Goal: Information Seeking & Learning: Check status

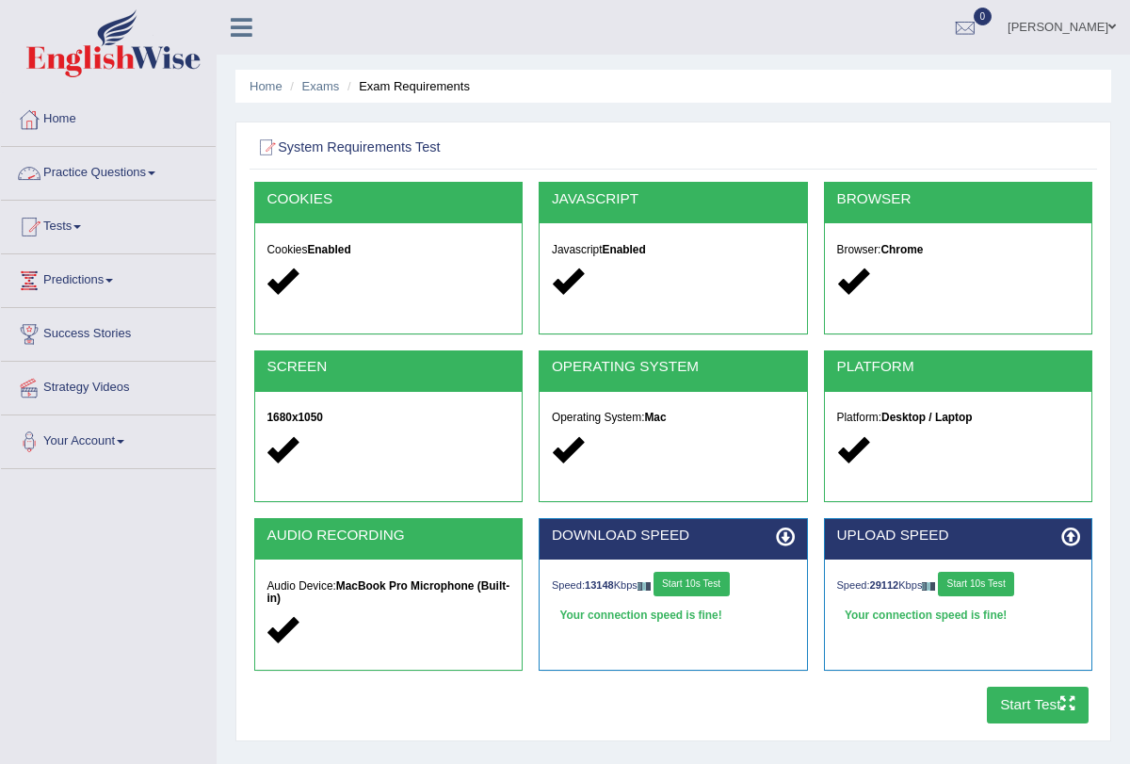
click at [680, 585] on button "Start 10s Test" at bounding box center [692, 584] width 76 height 24
click at [1003, 583] on button "Start 10s Test" at bounding box center [976, 584] width 76 height 24
click at [1050, 683] on div "UPLOAD SPEED Speed: 48931 Kbps Start 10s Test" at bounding box center [957, 602] width 285 height 169
click at [1041, 706] on button "Start Test" at bounding box center [1038, 704] width 103 height 37
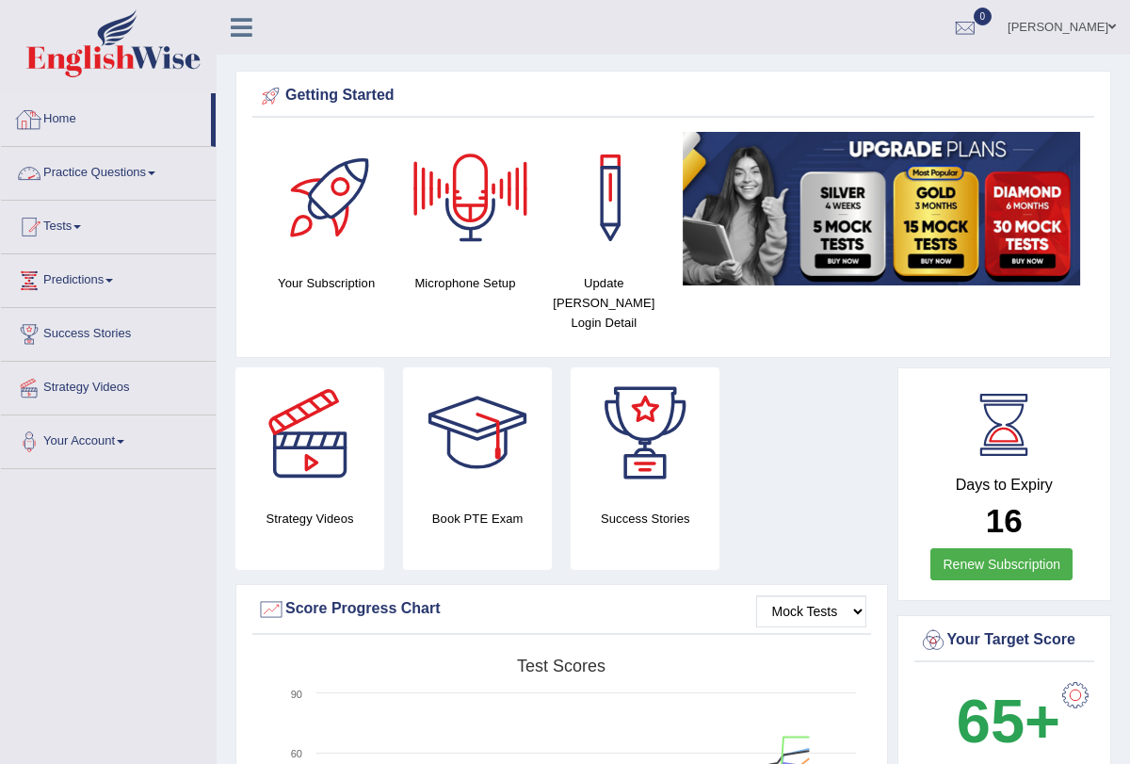
click at [77, 119] on link "Home" at bounding box center [106, 116] width 210 height 47
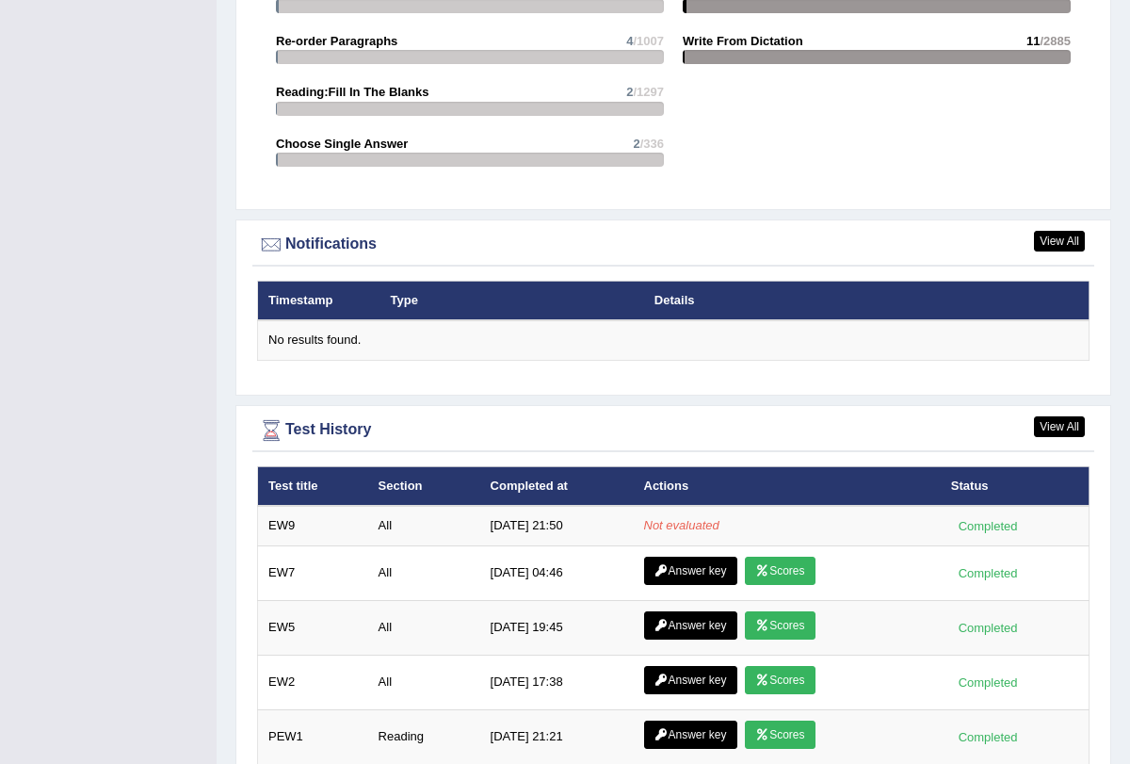
scroll to position [2100, 0]
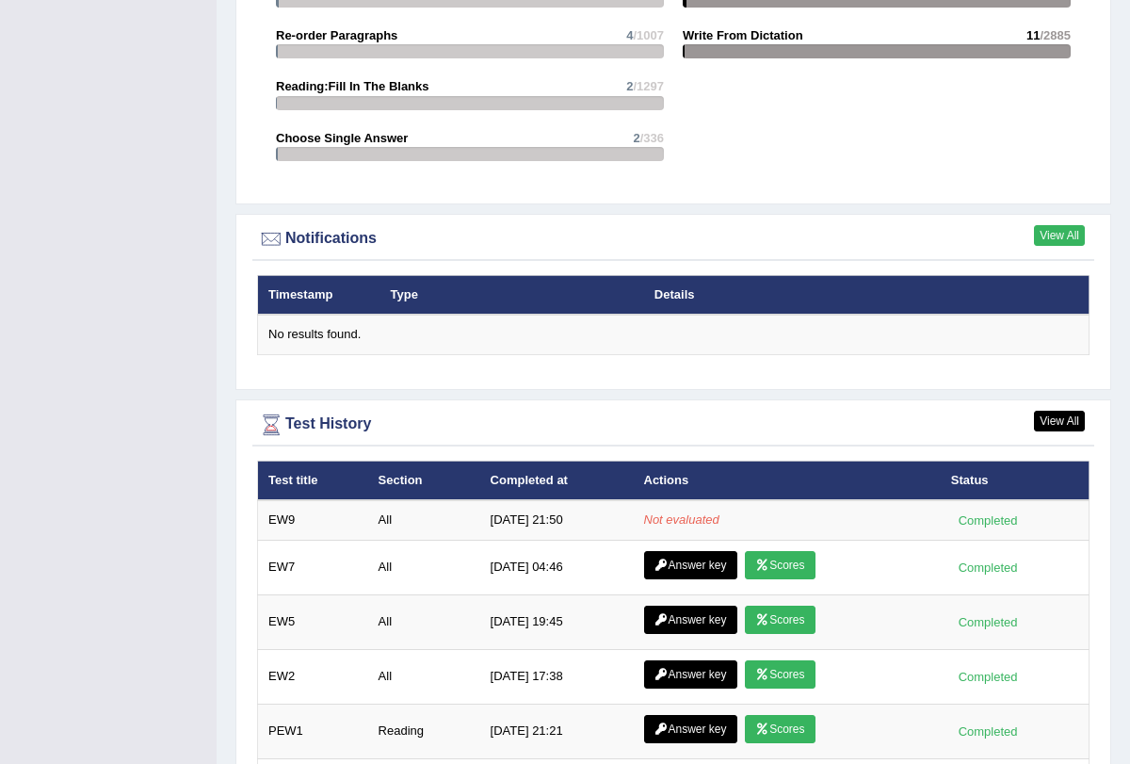
click at [1064, 225] on link "View All" at bounding box center [1059, 235] width 51 height 21
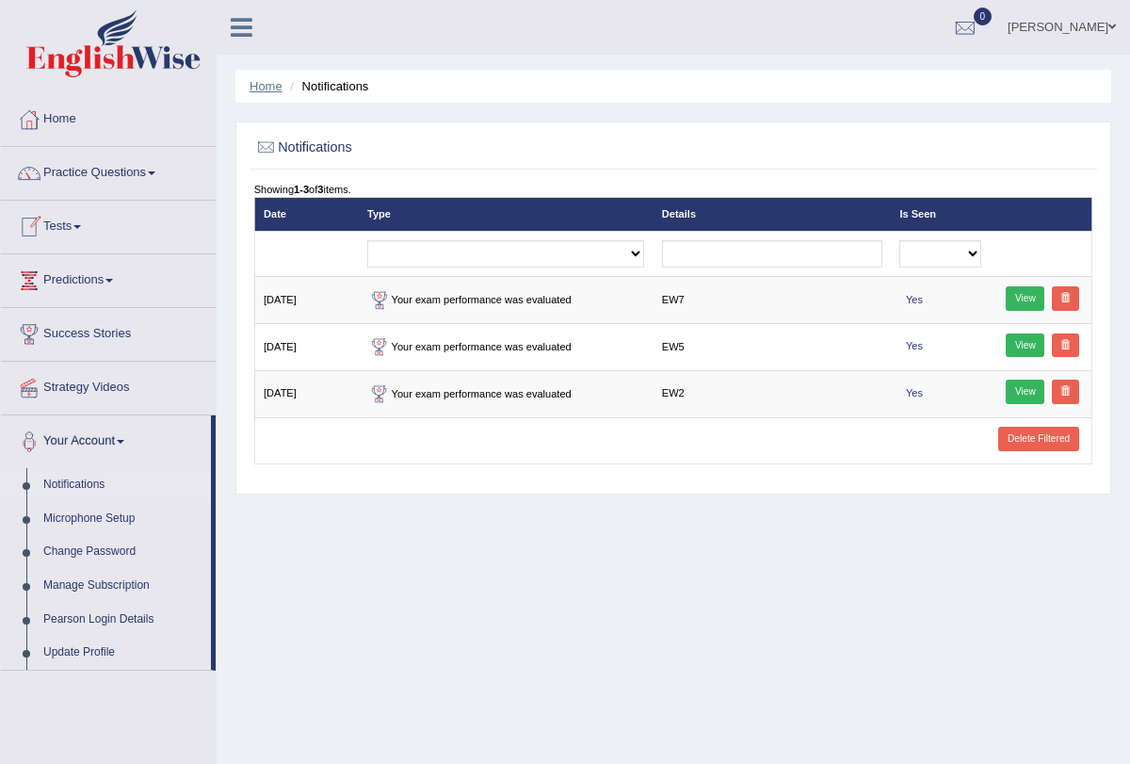
click at [272, 84] on link "Home" at bounding box center [266, 86] width 33 height 14
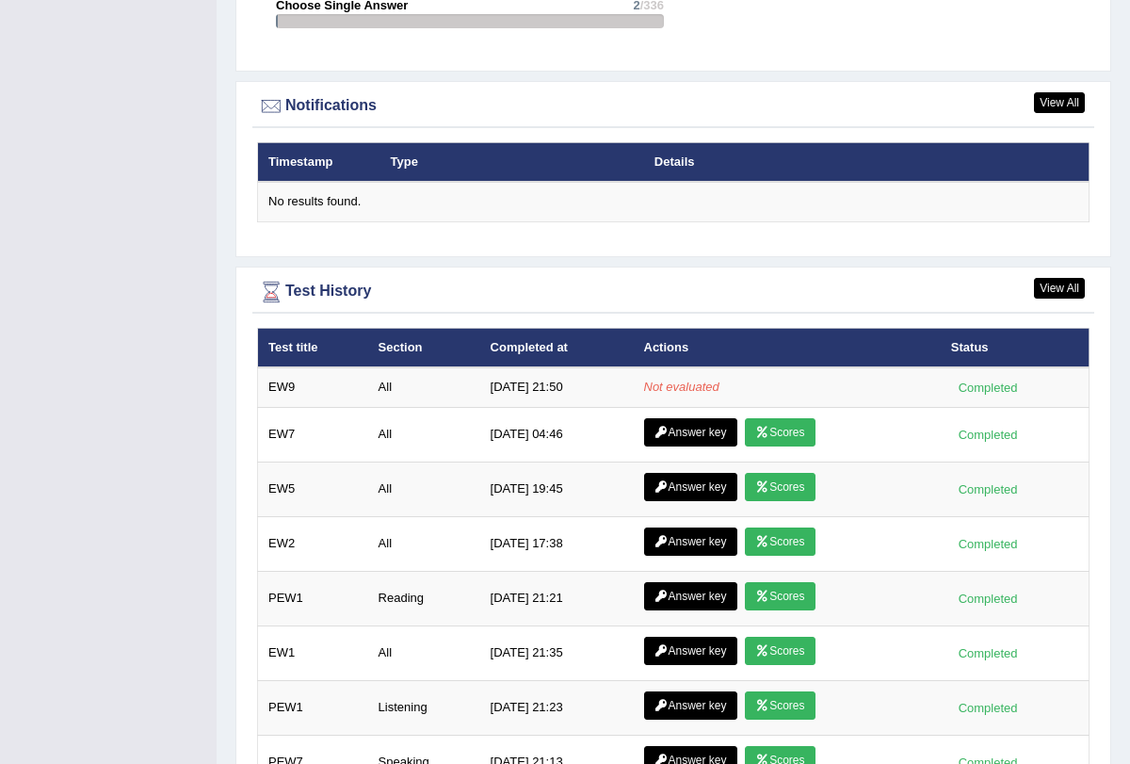
scroll to position [2237, 0]
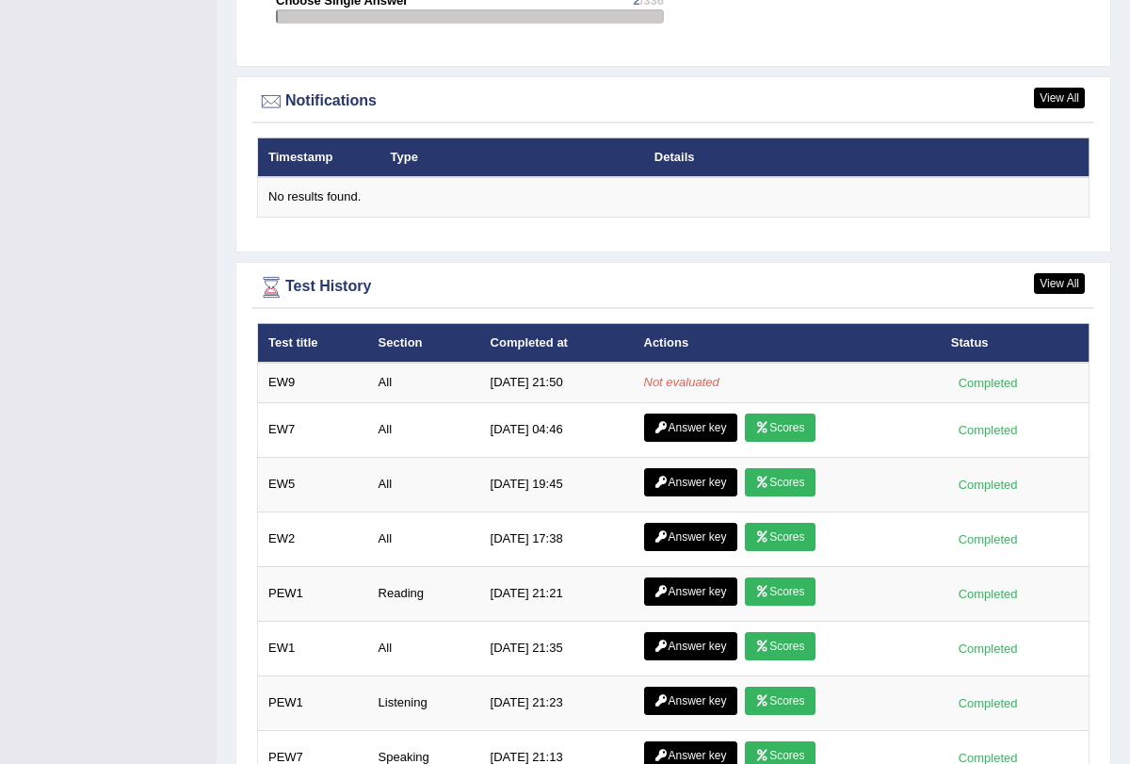
click at [1059, 76] on div "View All Notifications Timestamp Type Details No results found." at bounding box center [673, 164] width 876 height 176
click at [1060, 273] on link "View All" at bounding box center [1059, 283] width 51 height 21
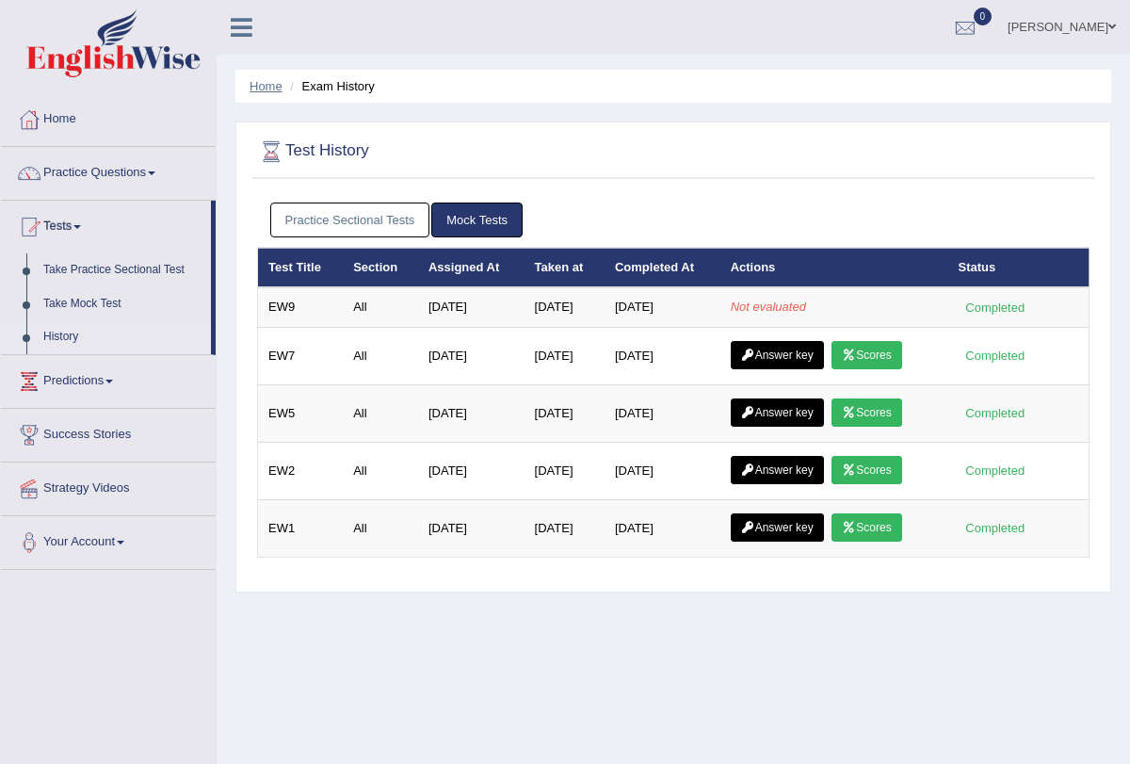
click at [270, 91] on link "Home" at bounding box center [266, 86] width 33 height 14
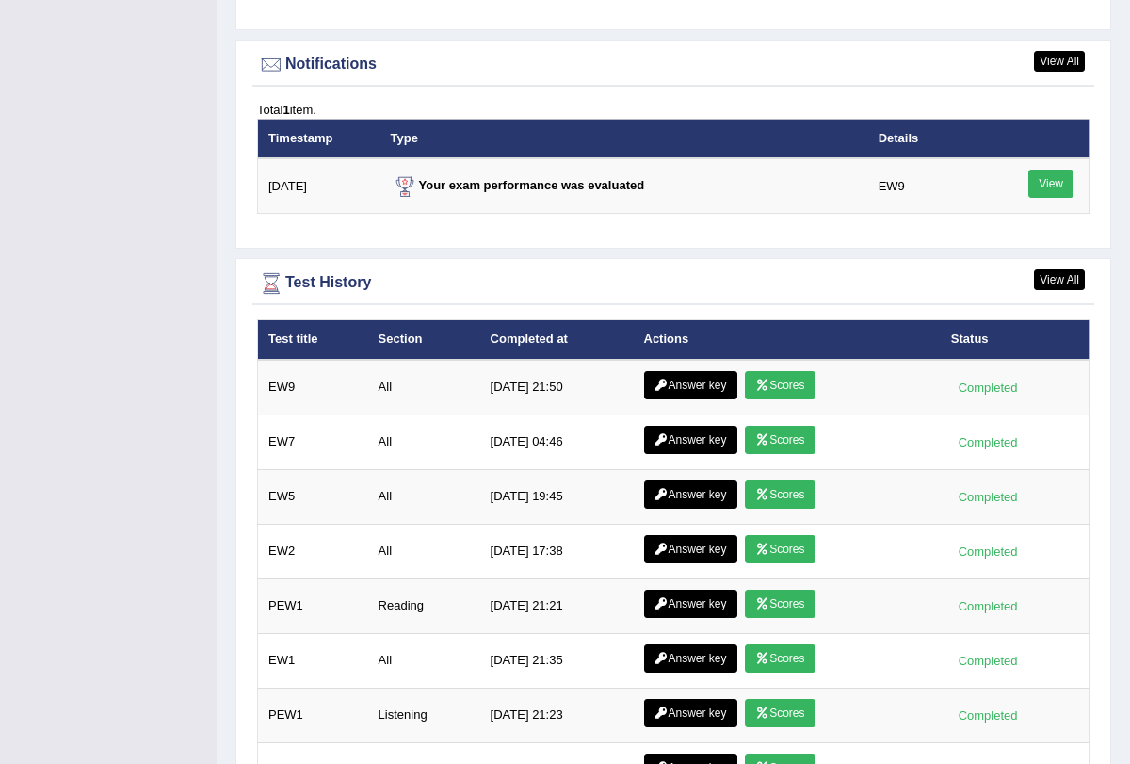
scroll to position [2381, 0]
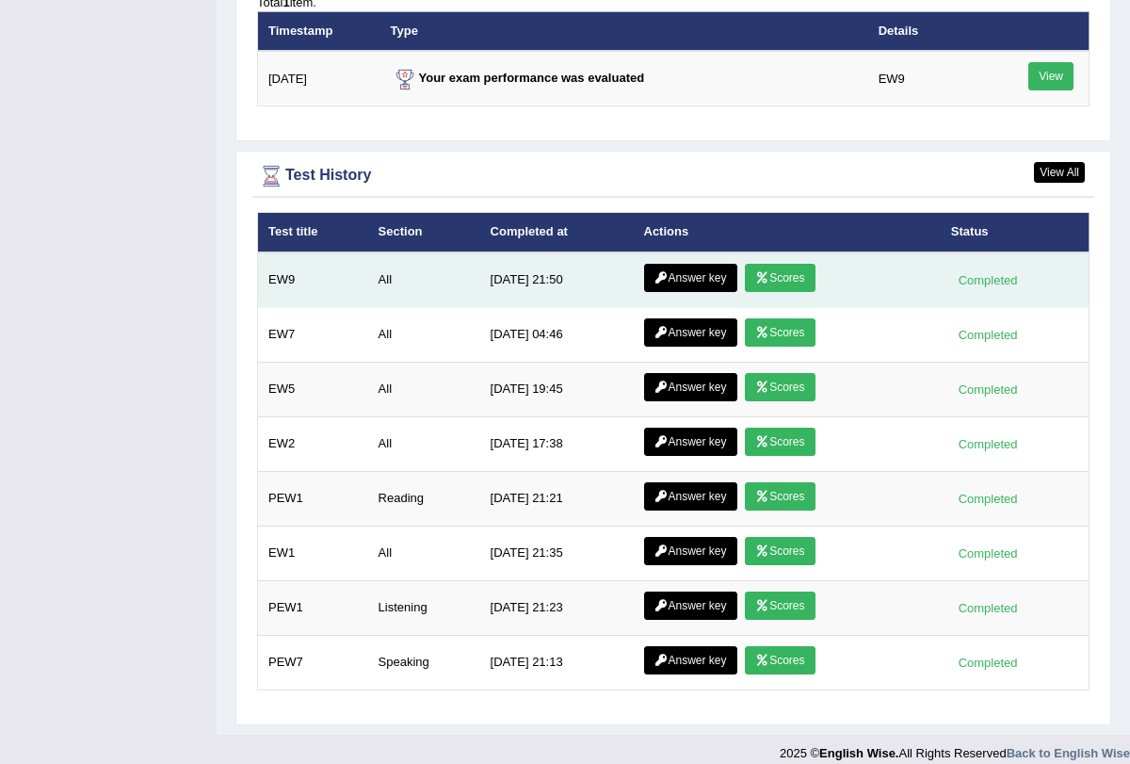
click at [775, 264] on link "Scores" at bounding box center [780, 278] width 70 height 28
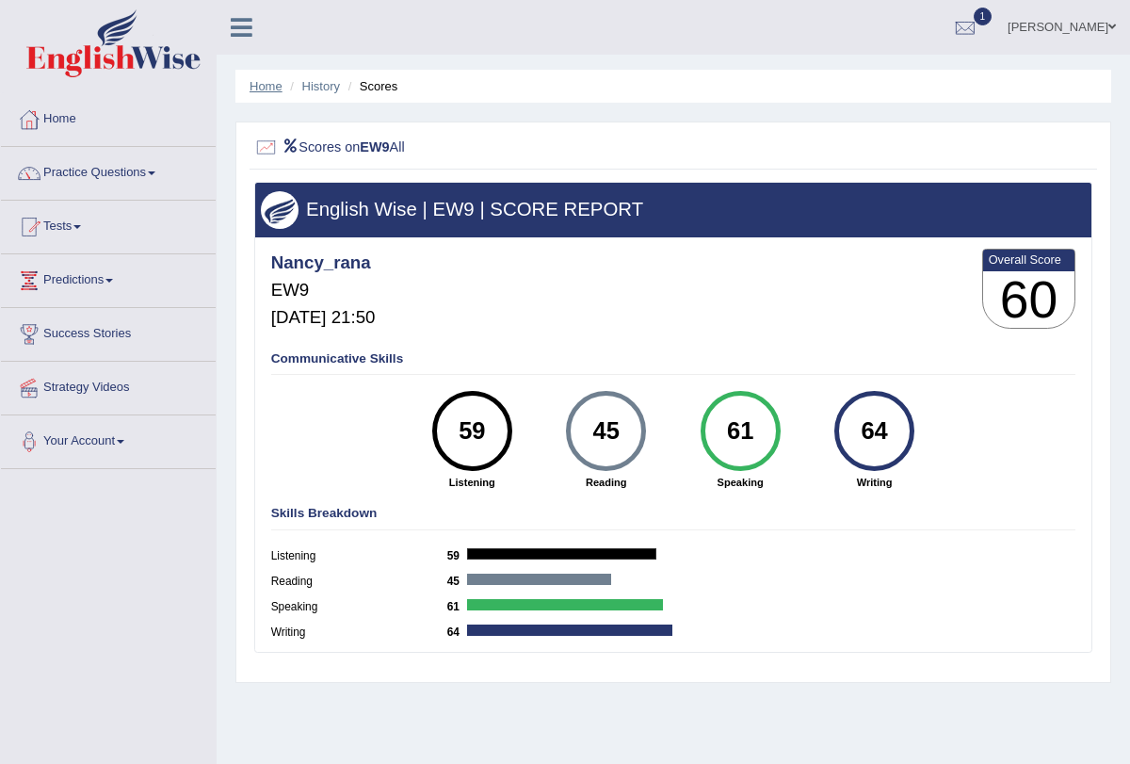
click at [278, 83] on link "Home" at bounding box center [266, 86] width 33 height 14
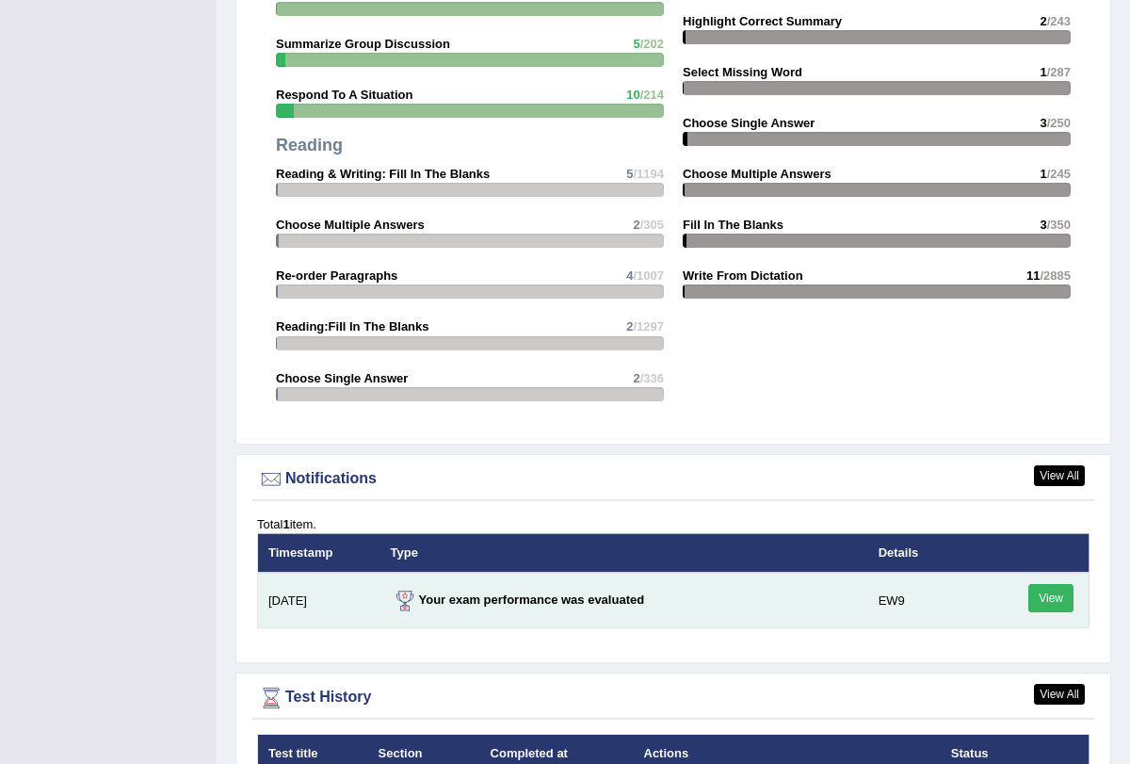
scroll to position [1847, 0]
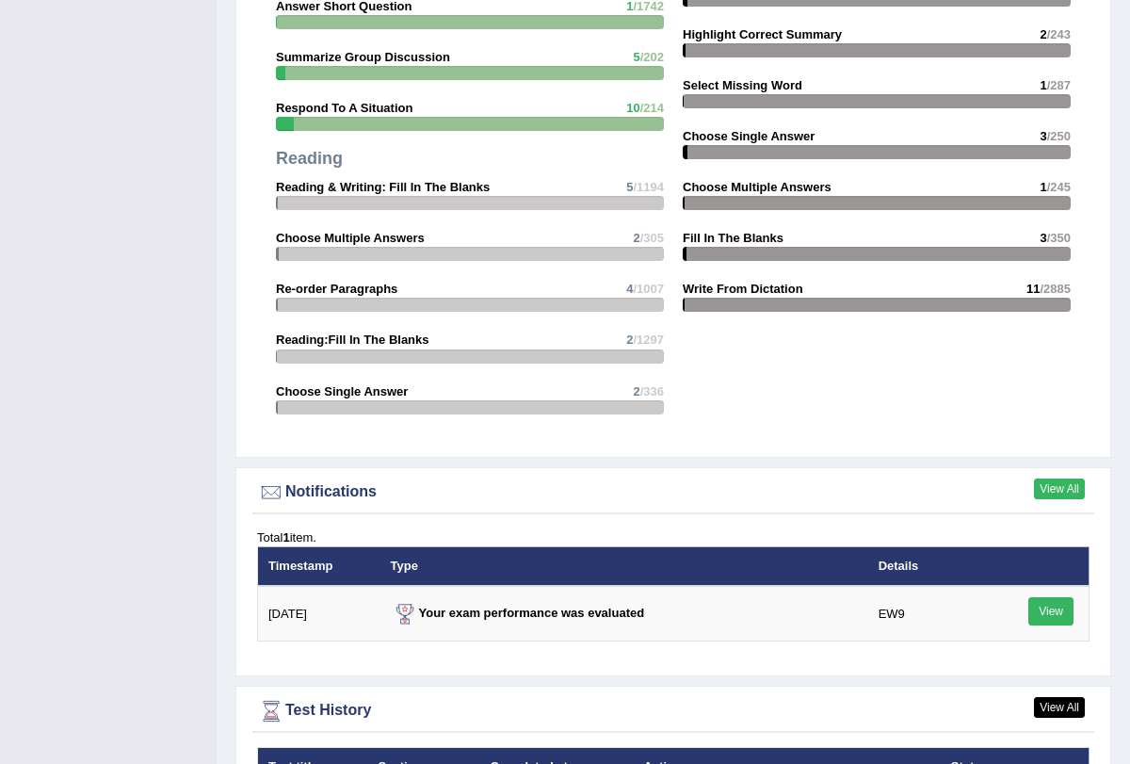
click at [1059, 478] on link "View All" at bounding box center [1059, 488] width 51 height 21
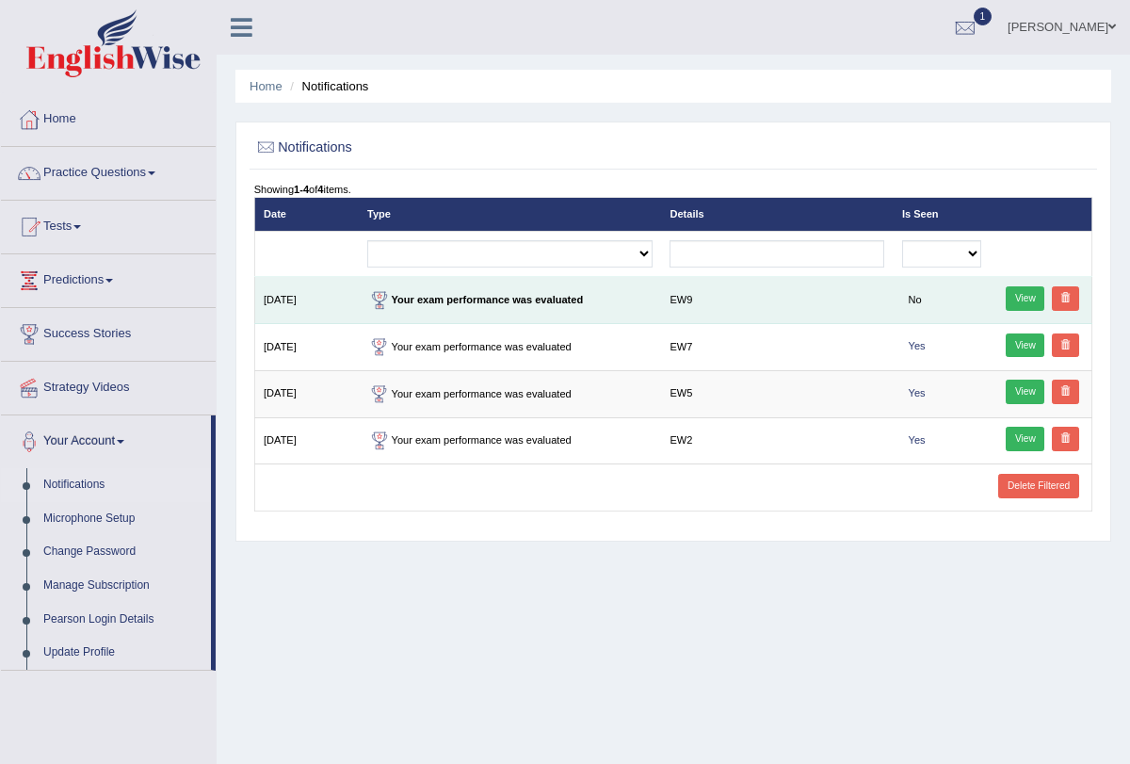
click at [1026, 287] on link "View" at bounding box center [1025, 298] width 39 height 24
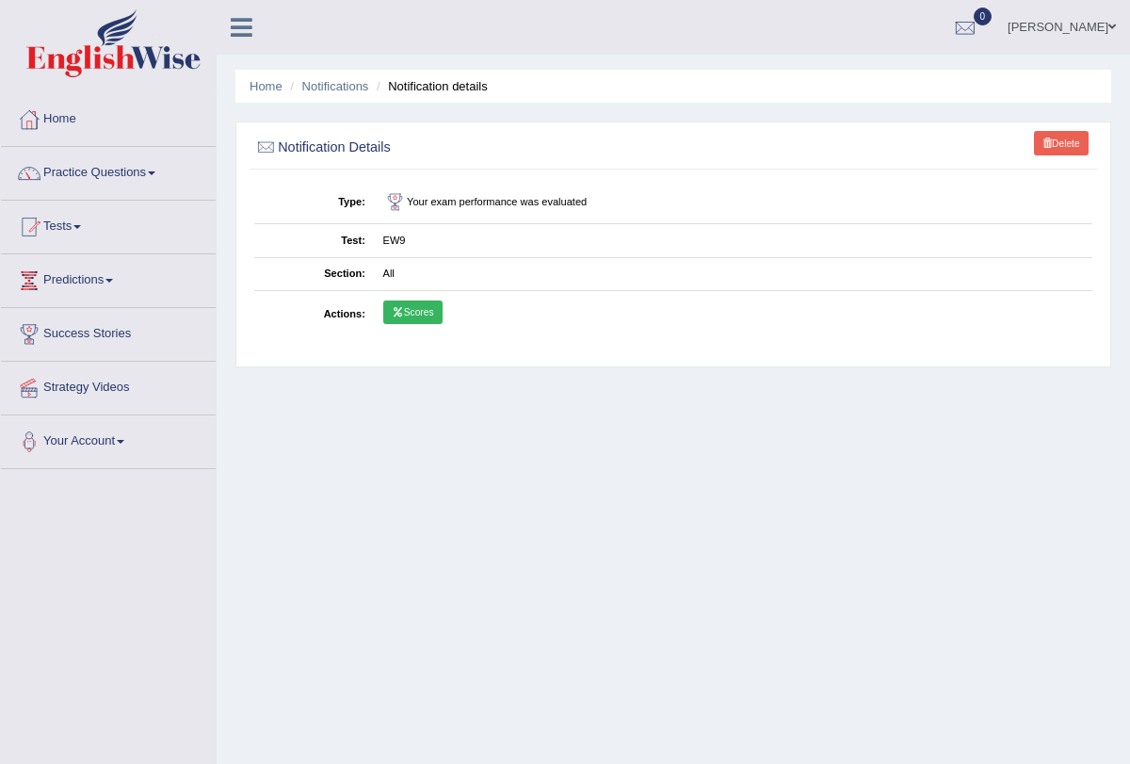
click at [409, 313] on link "Scores" at bounding box center [412, 312] width 59 height 24
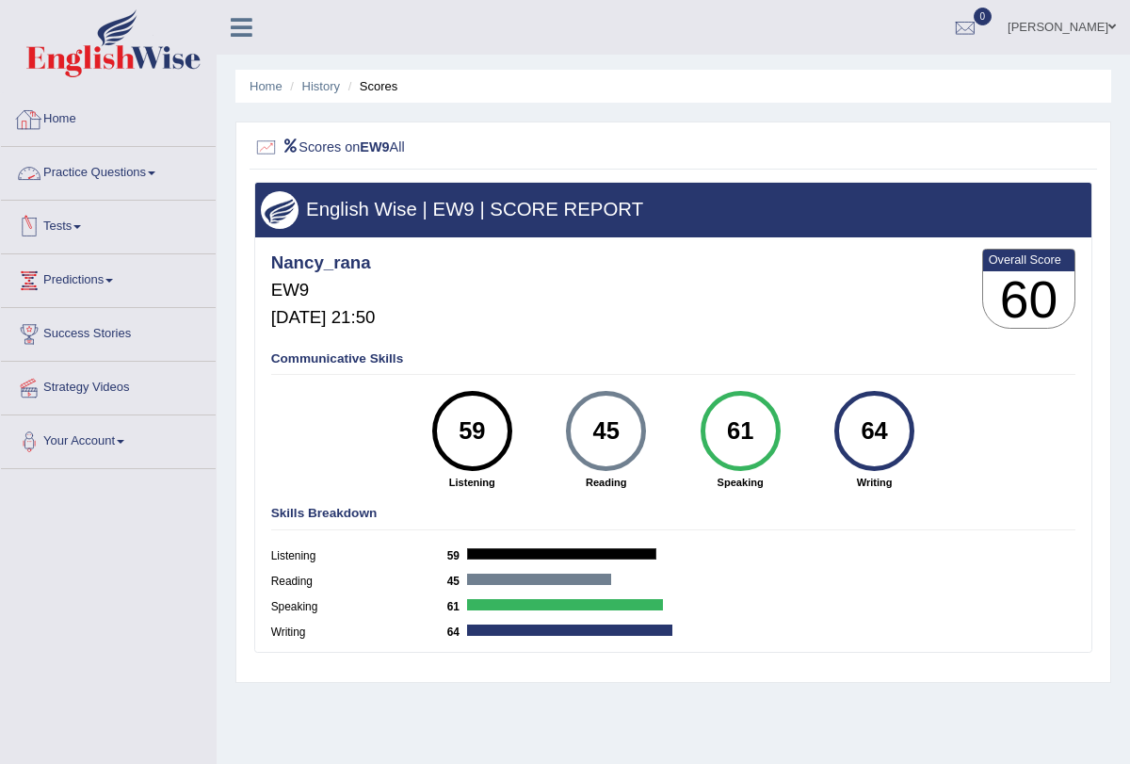
click at [75, 113] on link "Home" at bounding box center [108, 116] width 215 height 47
